Goal: Navigation & Orientation: Find specific page/section

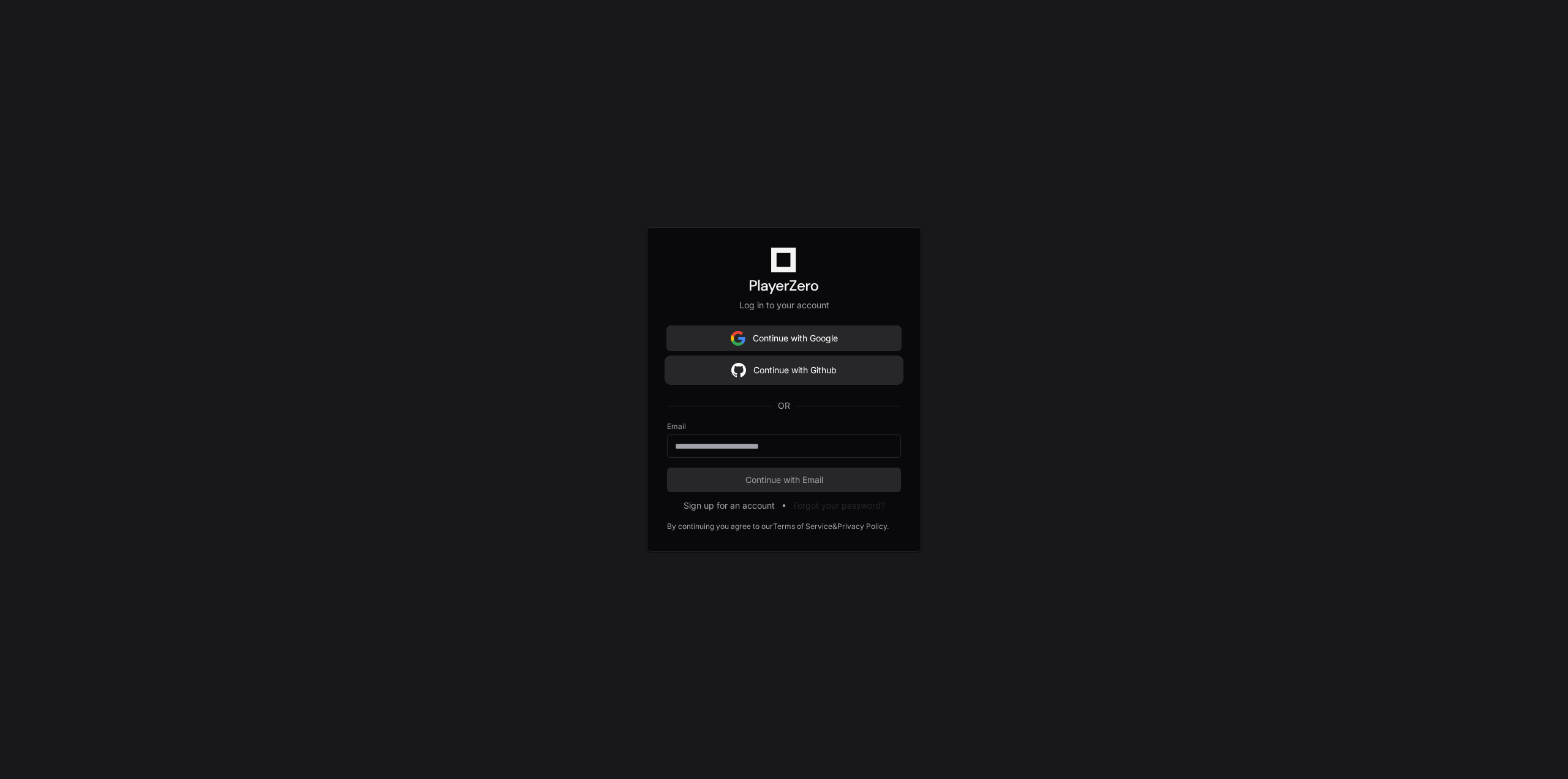
click at [800, 373] on button "Continue with Github" at bounding box center [784, 370] width 234 height 25
click at [573, 324] on div "Log in to your account Continue with Google Continue with Github OR Email Conti…" at bounding box center [784, 389] width 1568 height 779
click at [802, 370] on button "Continue with Github" at bounding box center [784, 370] width 234 height 25
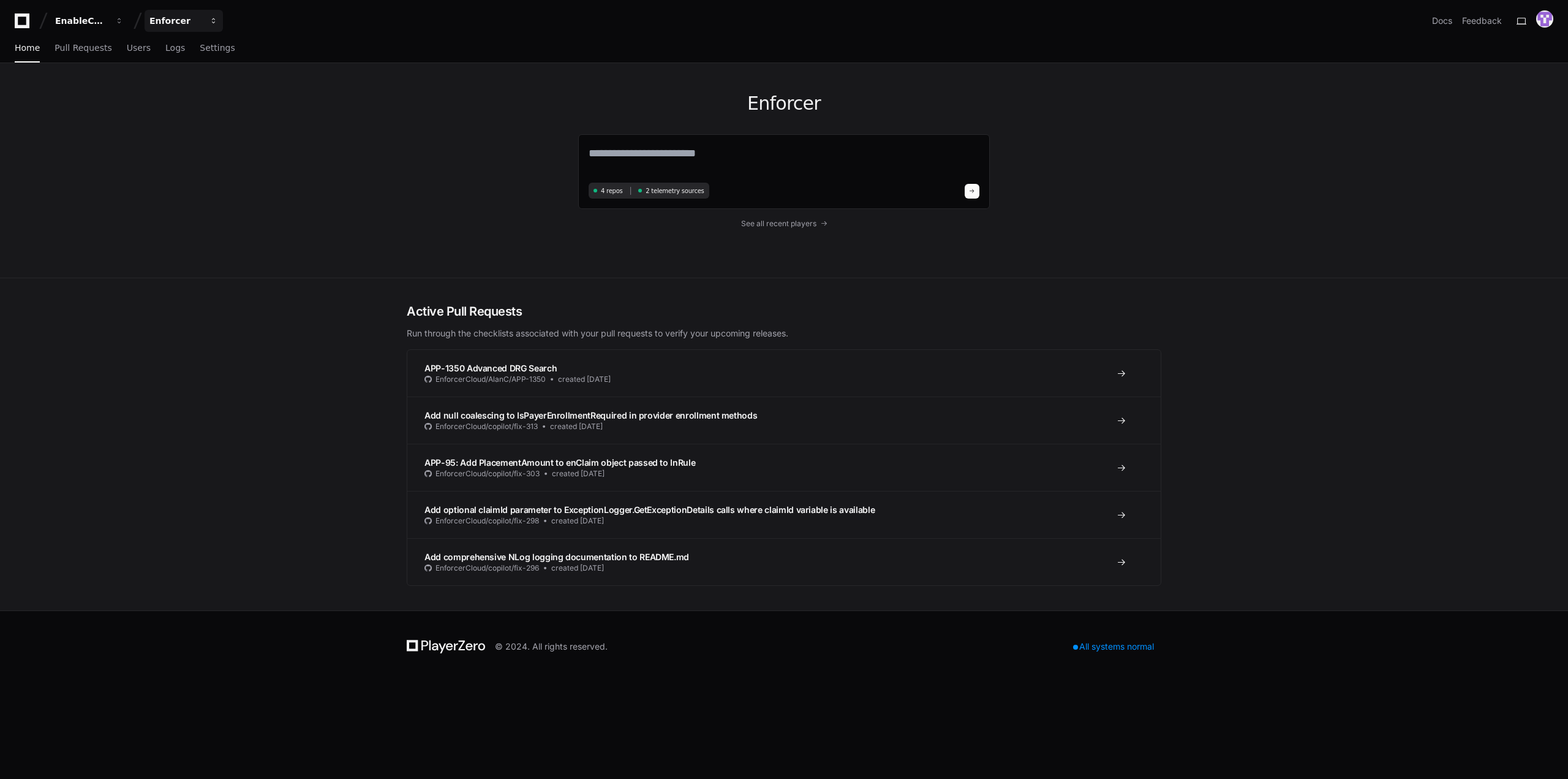
click at [213, 17] on span "button" at bounding box center [213, 20] width 8 height 8
drag, startPoint x: 58, startPoint y: 176, endPoint x: 63, endPoint y: 111, distance: 65.2
click at [60, 174] on div "Enforcer 4 repos 2 telemetry sources See all recent players" at bounding box center [784, 171] width 1568 height 215
click at [95, 18] on div "EnableComp" at bounding box center [81, 20] width 52 height 12
click at [51, 199] on div "Enforcer 4 repos 2 telemetry sources See all recent players" at bounding box center [784, 171] width 1568 height 215
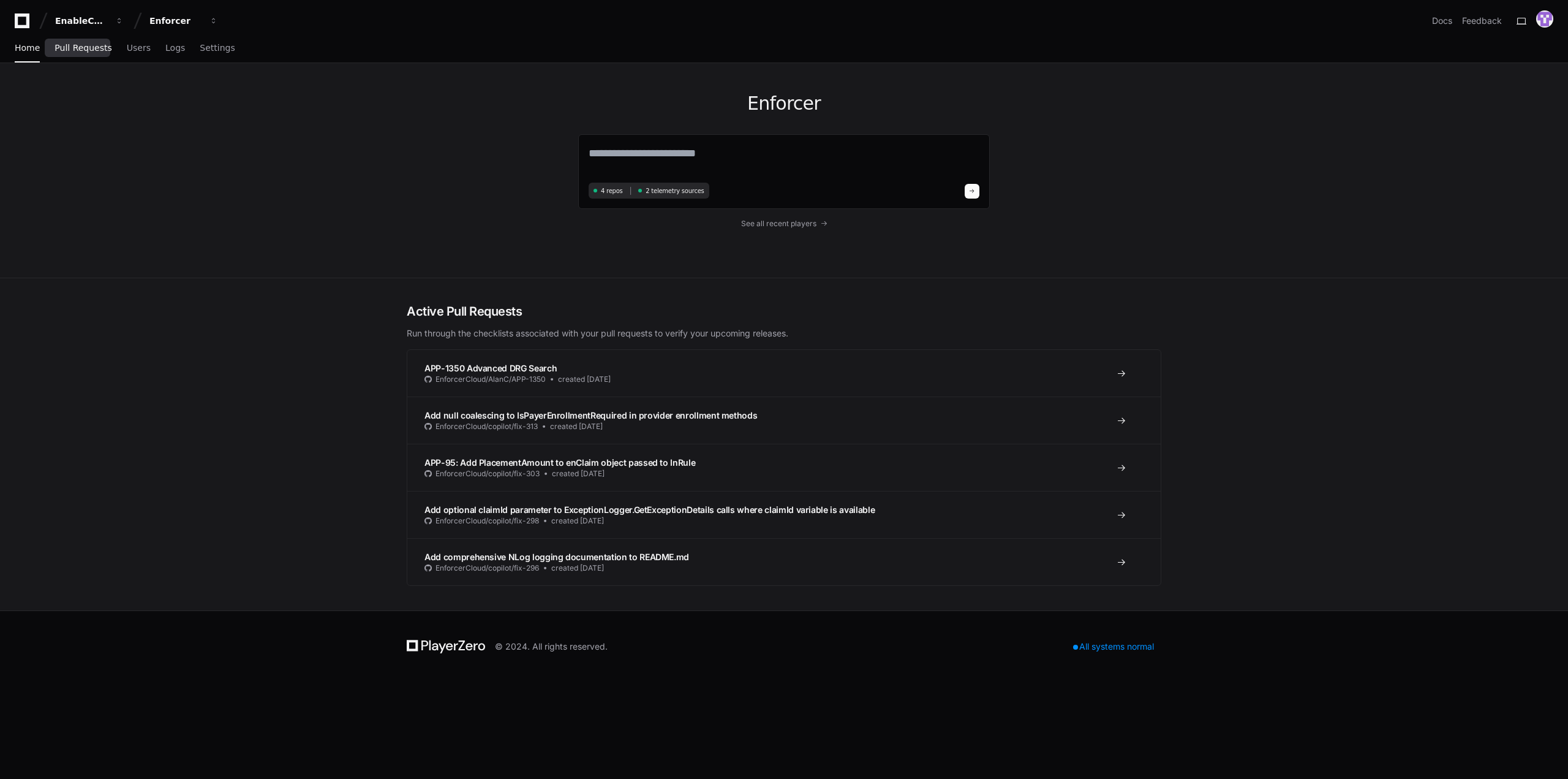
click at [71, 51] on span "Pull Requests" at bounding box center [83, 48] width 57 height 7
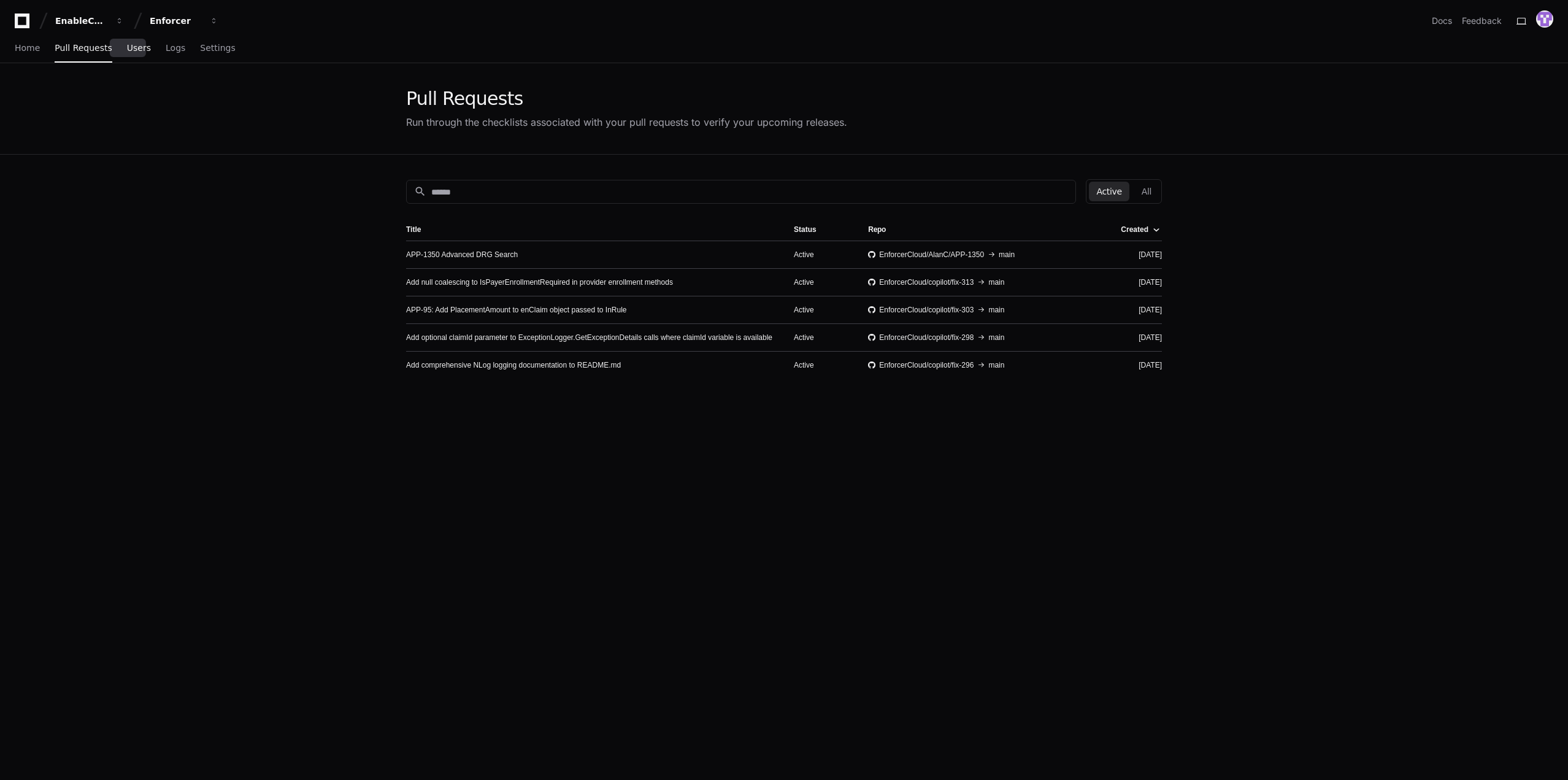
click at [131, 52] on span "Users" at bounding box center [139, 48] width 24 height 7
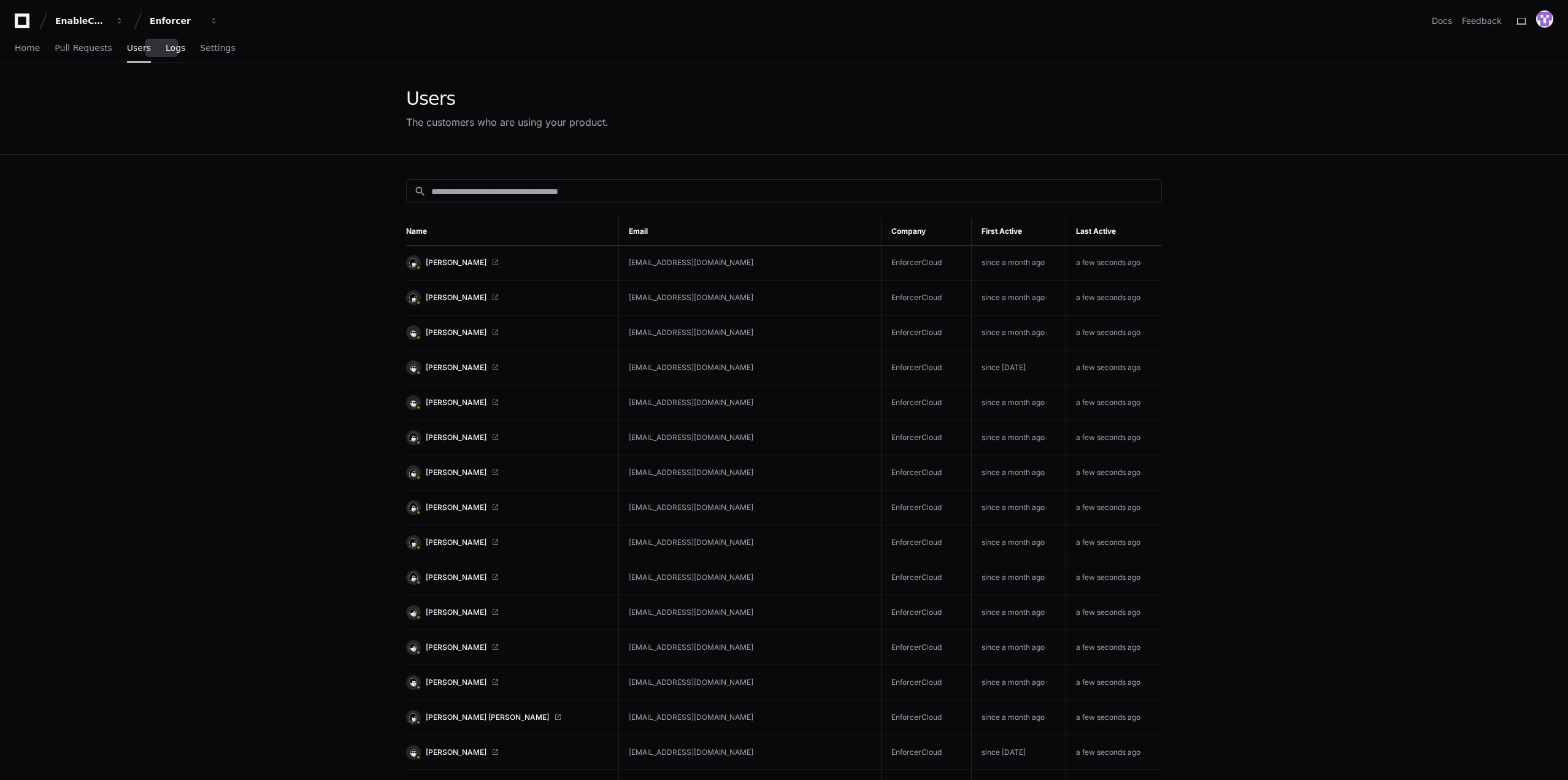
click at [166, 51] on span "Logs" at bounding box center [175, 48] width 19 height 7
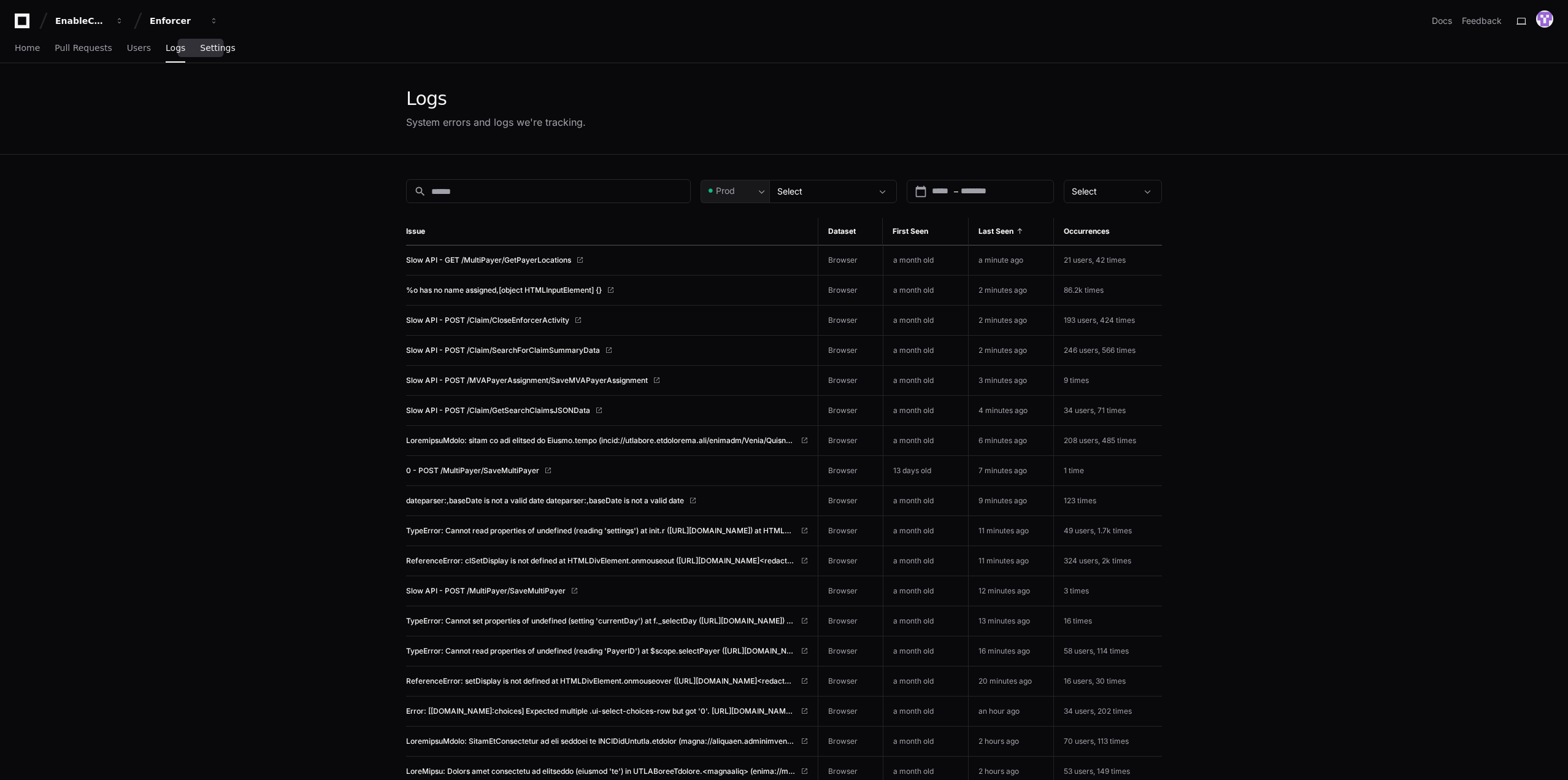
click at [200, 52] on span "Settings" at bounding box center [217, 48] width 35 height 7
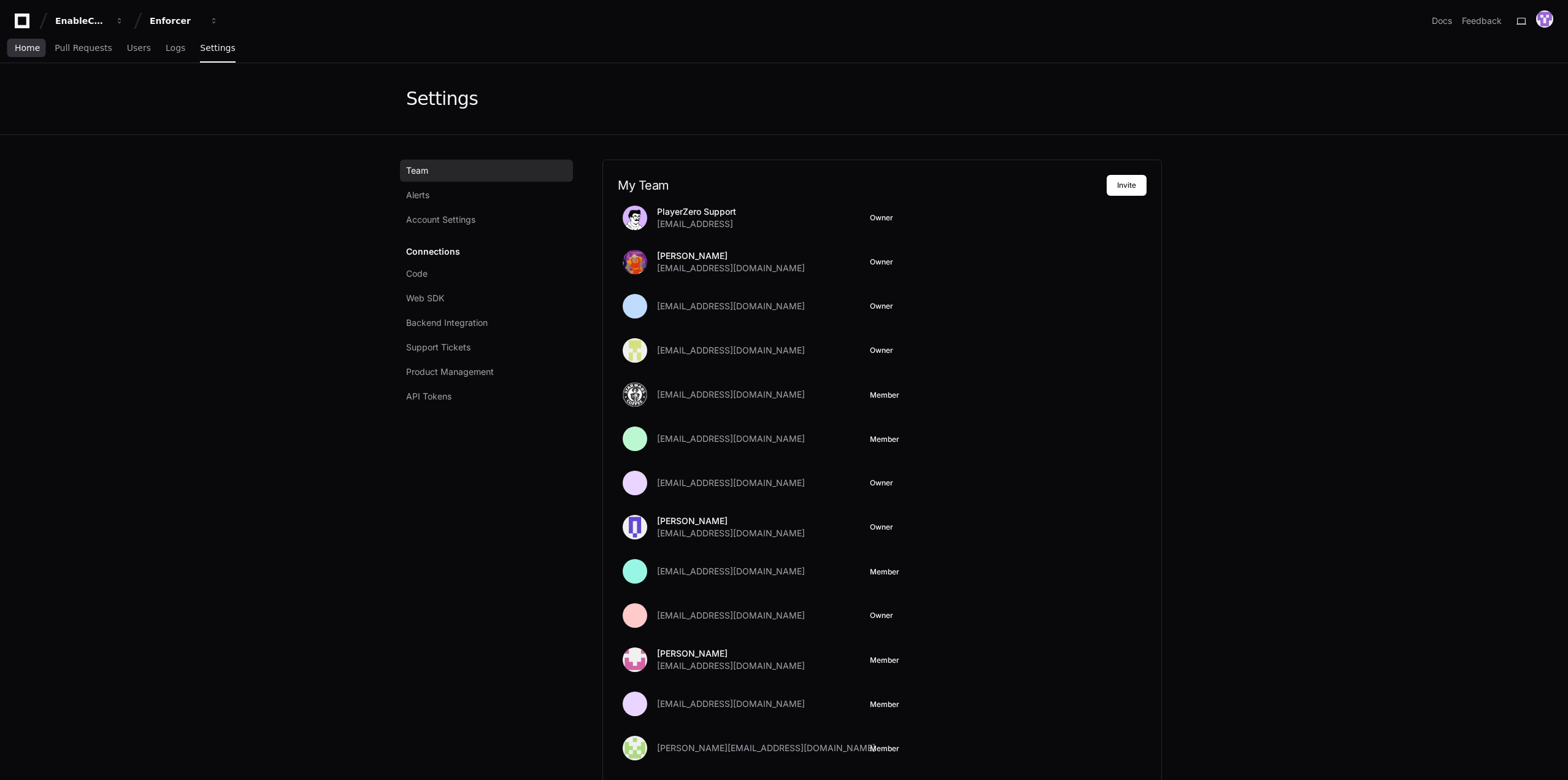
click at [25, 50] on span "Home" at bounding box center [27, 48] width 25 height 7
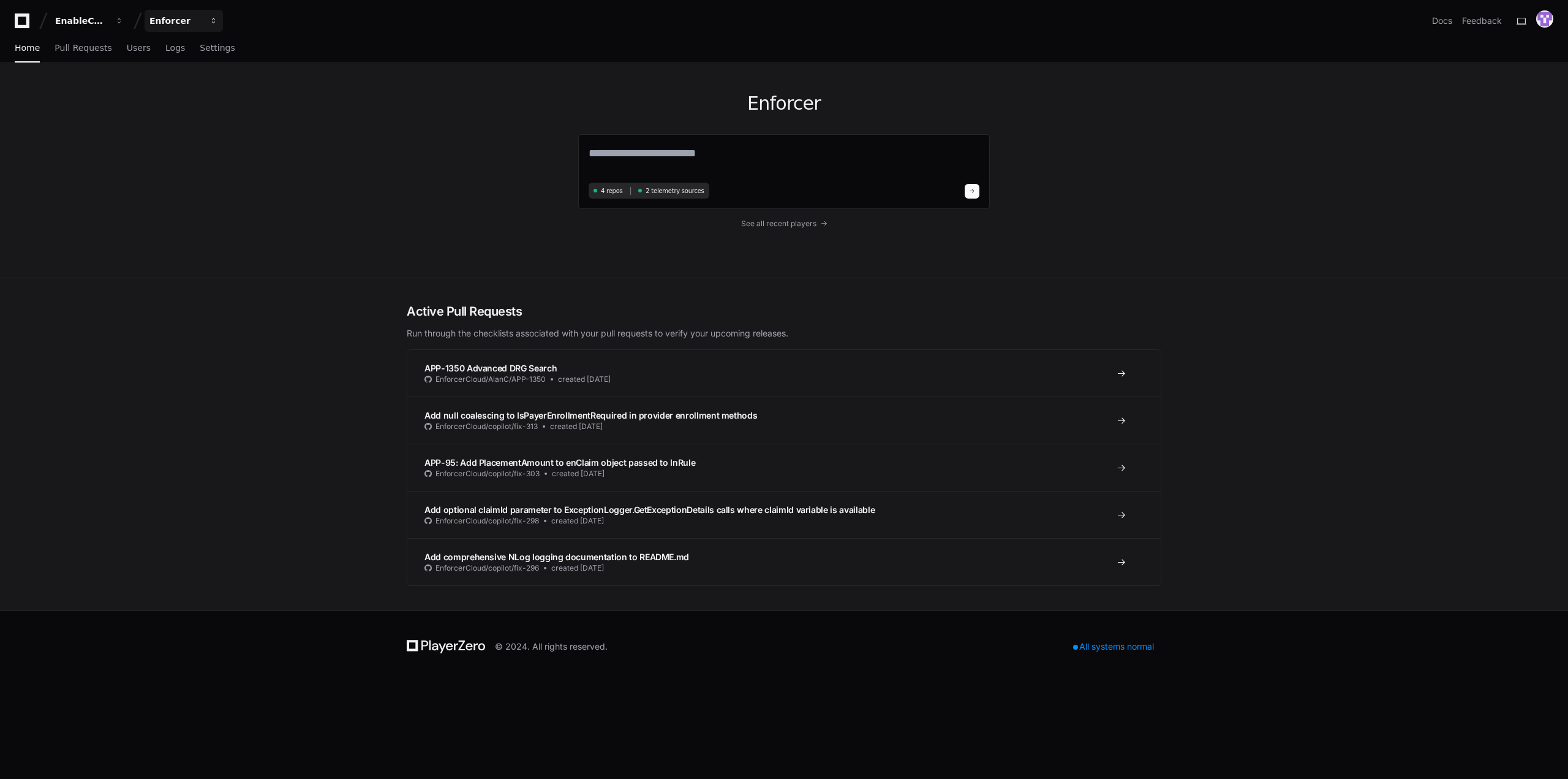
click at [217, 20] on span "button" at bounding box center [213, 20] width 8 height 8
click at [108, 20] on button "EnableComp" at bounding box center [89, 21] width 78 height 22
click at [187, 187] on div "Enforcer 4 repos 2 telemetry sources See all recent players" at bounding box center [784, 171] width 1568 height 215
